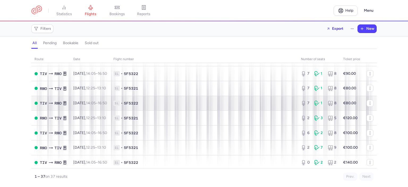
scroll to position [106, 0]
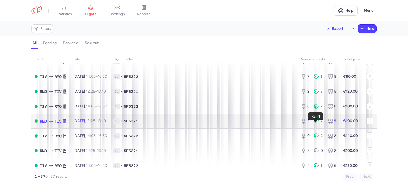
click at [315, 122] on icon at bounding box center [315, 121] width 1 height 1
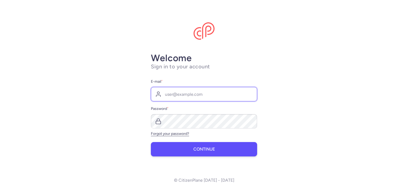
type input "[EMAIL_ADDRESS][DOMAIN_NAME]"
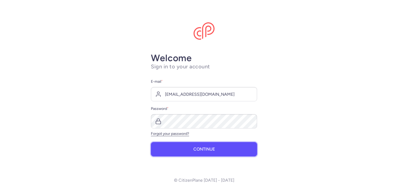
click at [198, 151] on span "Continue" at bounding box center [205, 149] width 22 height 5
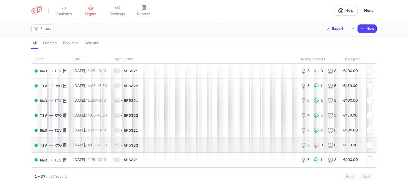
scroll to position [213, 0]
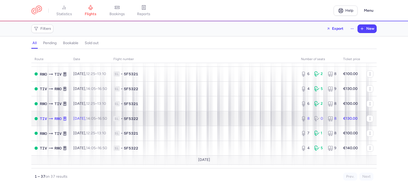
click at [299, 123] on div "8 0 8" at bounding box center [319, 119] width 40 height 10
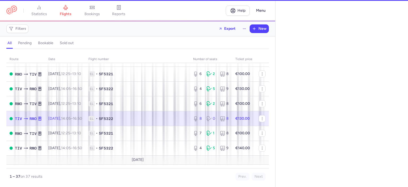
select select "hours"
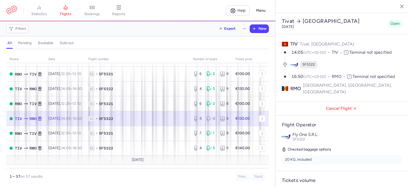
scroll to position [53, 0]
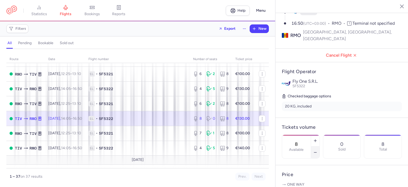
click at [318, 150] on icon "button" at bounding box center [316, 152] width 4 height 4
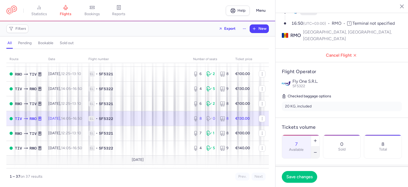
click at [318, 150] on icon "button" at bounding box center [316, 152] width 4 height 4
click at [308, 177] on span "Save changes" at bounding box center [300, 176] width 26 height 5
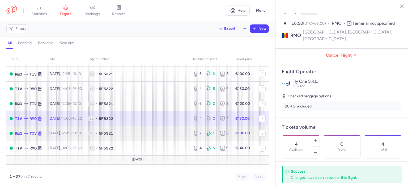
click at [174, 136] on span "1L • 5F5321" at bounding box center [138, 133] width 98 height 5
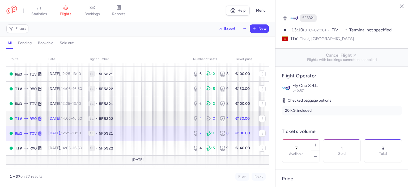
click at [244, 121] on strong "€130.00" at bounding box center [243, 118] width 14 height 5
click at [181, 121] on span "1L • 5F5322" at bounding box center [138, 118] width 98 height 5
type input "4"
click at [181, 121] on span "1L • 5F5322" at bounding box center [138, 118] width 98 height 5
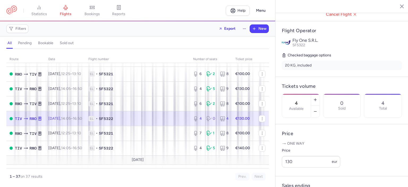
scroll to position [106, 0]
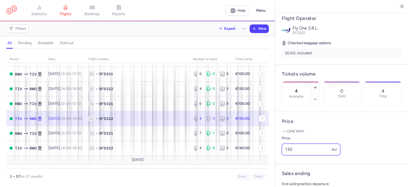
click at [289, 155] on input "130" at bounding box center [311, 150] width 59 height 12
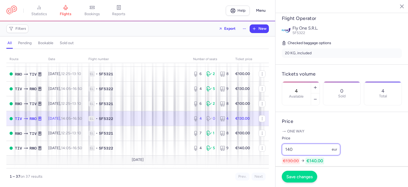
type input "140"
click at [298, 178] on span "Save changes" at bounding box center [300, 176] width 26 height 5
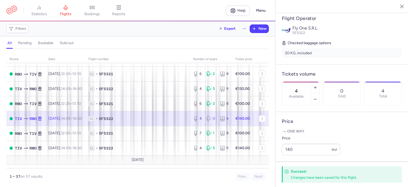
click at [368, 134] on p "One way" at bounding box center [342, 131] width 120 height 5
click at [352, 177] on div "Changes have been saved for this flight." at bounding box center [340, 177] width 99 height 5
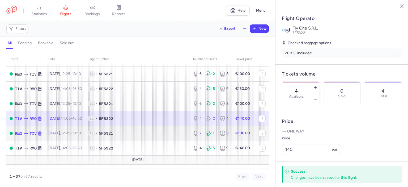
click at [172, 136] on span "1L • 5F5321" at bounding box center [138, 133] width 98 height 5
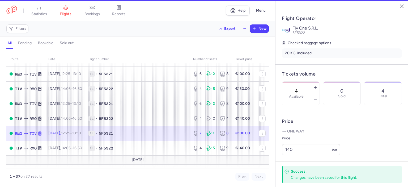
type input "7"
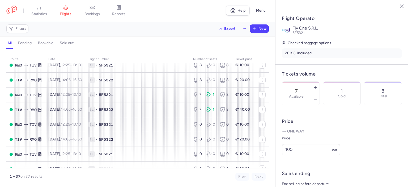
scroll to position [429, 0]
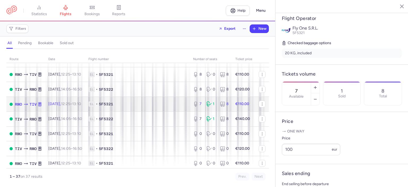
click at [173, 107] on span "1L • 5F5321" at bounding box center [138, 103] width 98 height 5
type input "2"
select select "days"
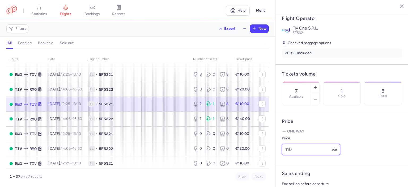
click at [290, 155] on input "110" at bounding box center [311, 150] width 59 height 12
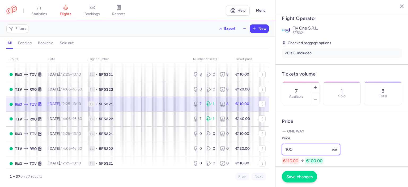
type input "100"
click at [295, 178] on span "Save changes" at bounding box center [300, 176] width 26 height 5
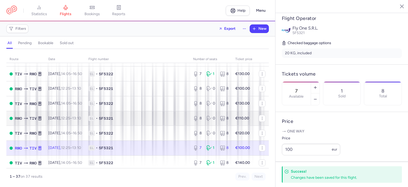
scroll to position [376, 0]
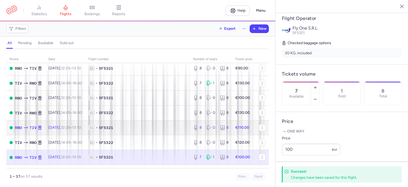
click at [164, 130] on span "1L • 5F5321" at bounding box center [138, 127] width 98 height 5
type input "8"
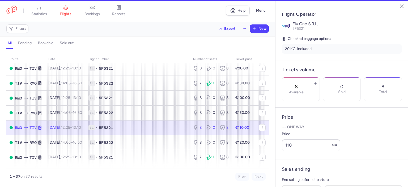
scroll to position [106, 0]
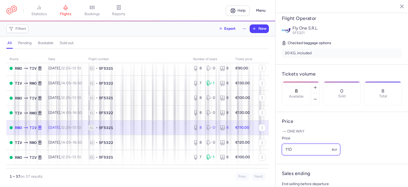
click at [289, 155] on input "110" at bounding box center [311, 150] width 59 height 12
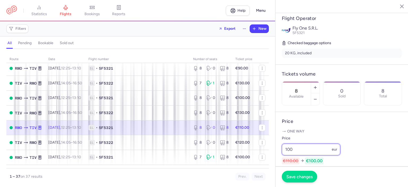
type input "100"
click at [295, 179] on span "Save changes" at bounding box center [300, 176] width 26 height 5
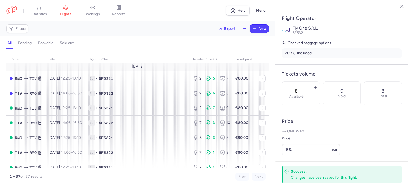
scroll to position [0, 0]
